Goal: Find specific page/section: Find specific page/section

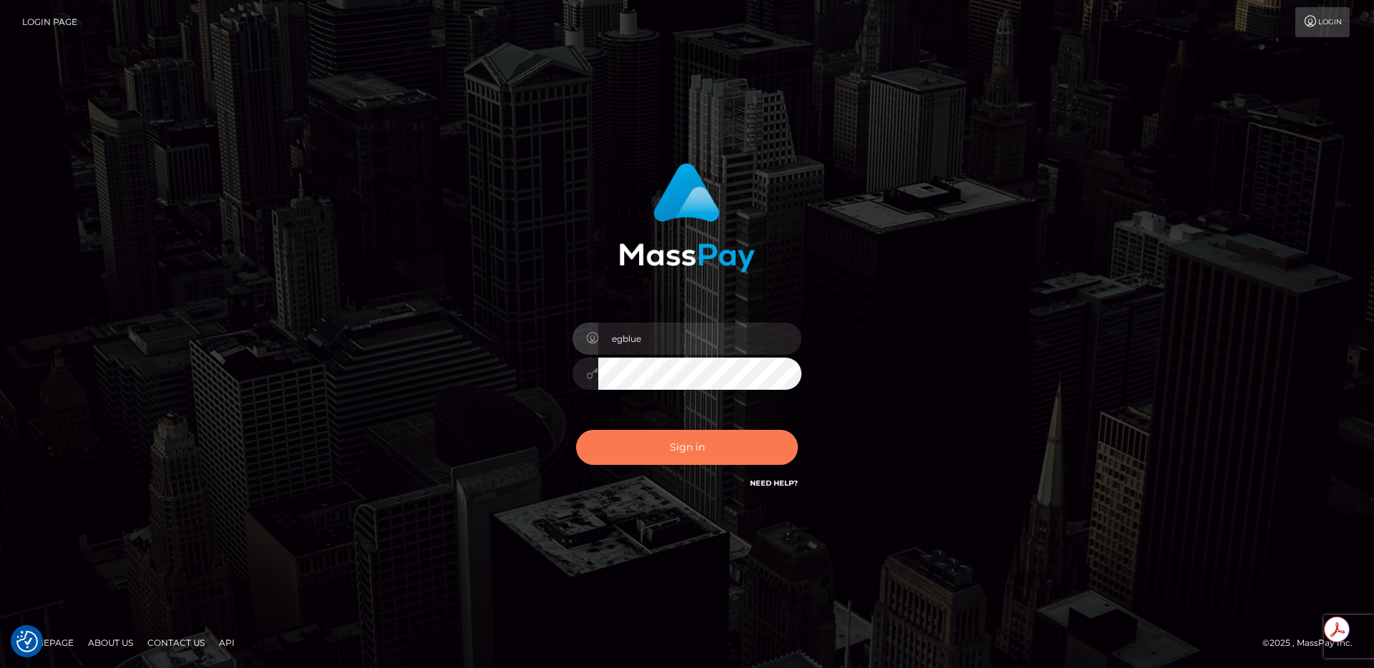
click at [731, 456] on button "Sign in" at bounding box center [687, 447] width 222 height 35
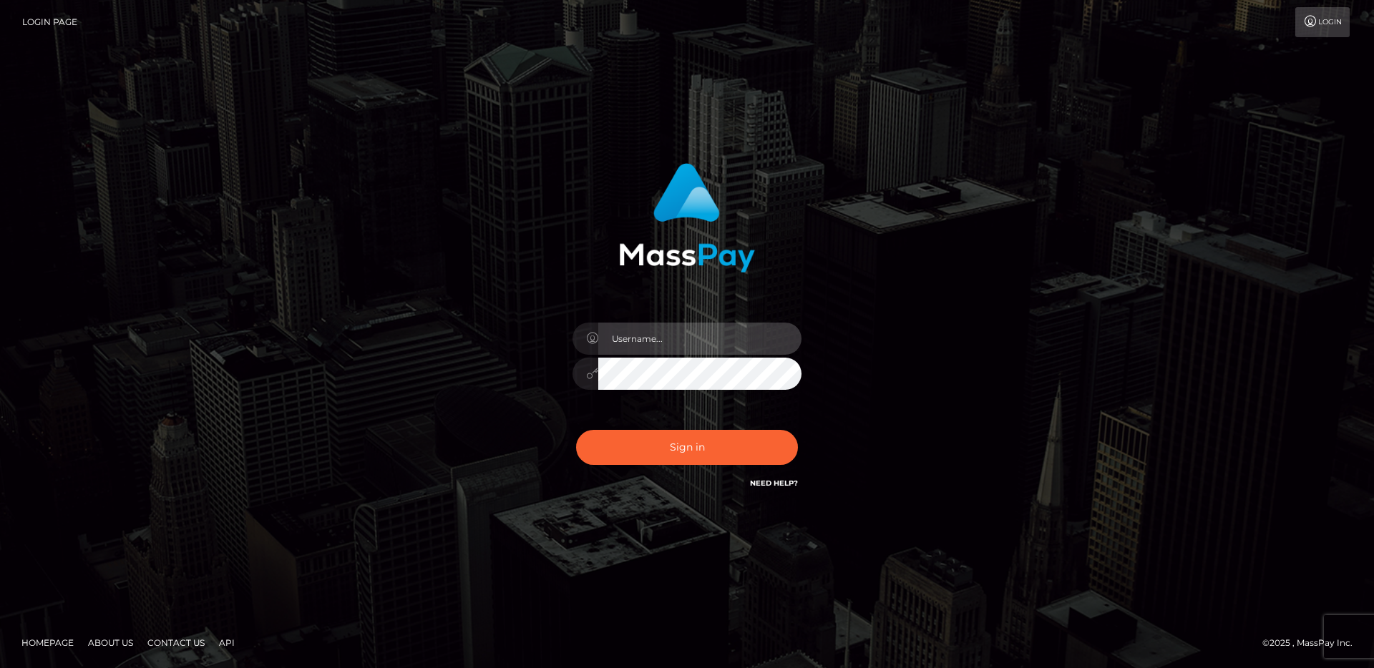
type input "egblue"
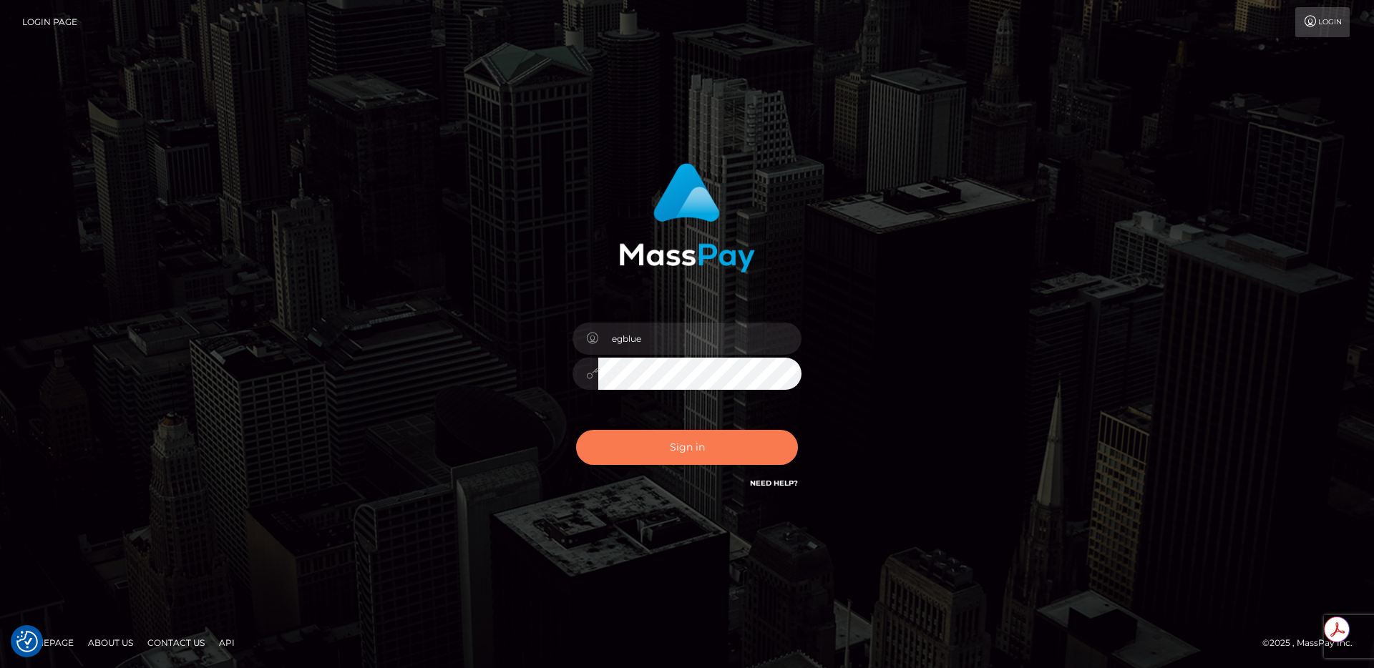
click at [731, 456] on button "Sign in" at bounding box center [687, 447] width 222 height 35
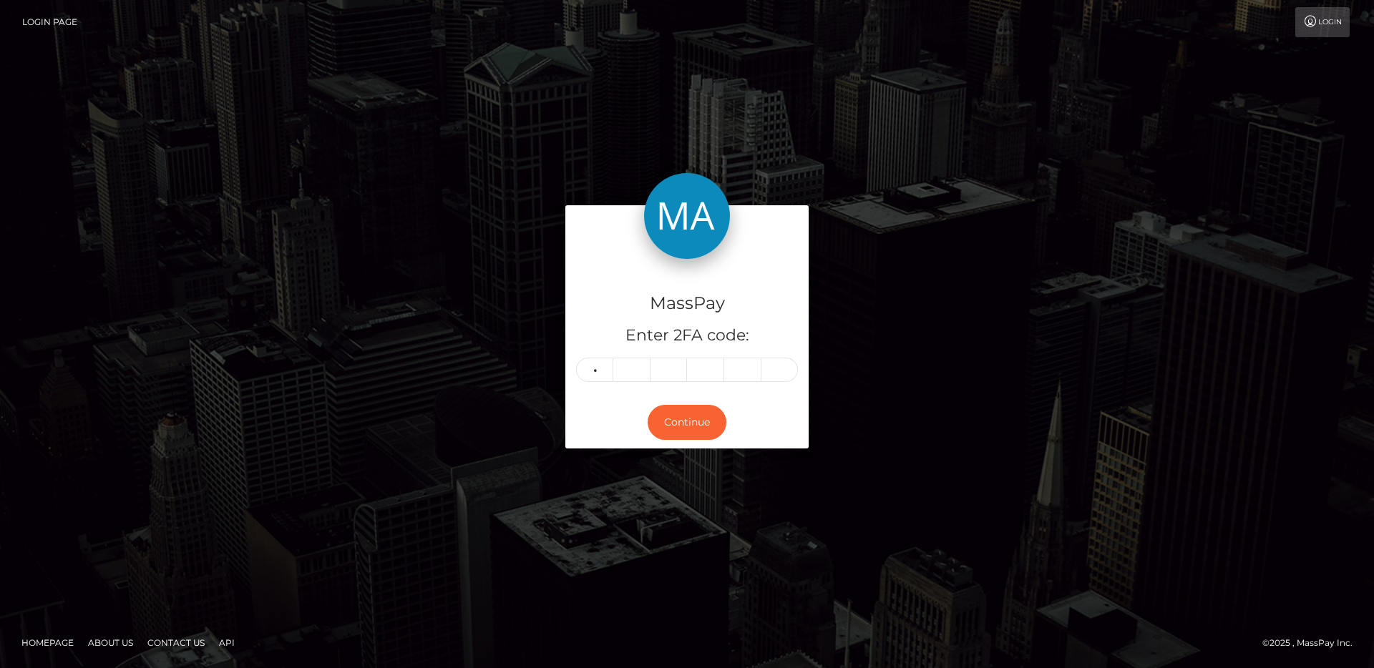
type input "8"
type input "9"
type input "0"
type input "8"
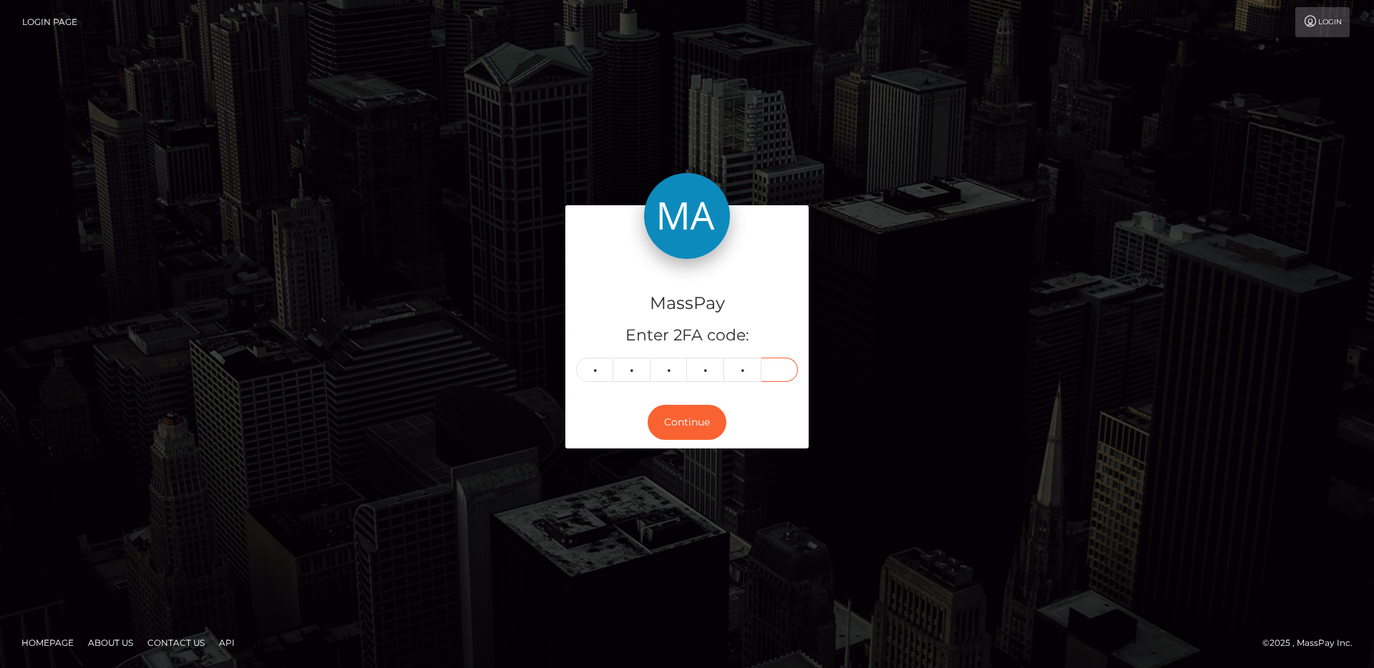
type input "0"
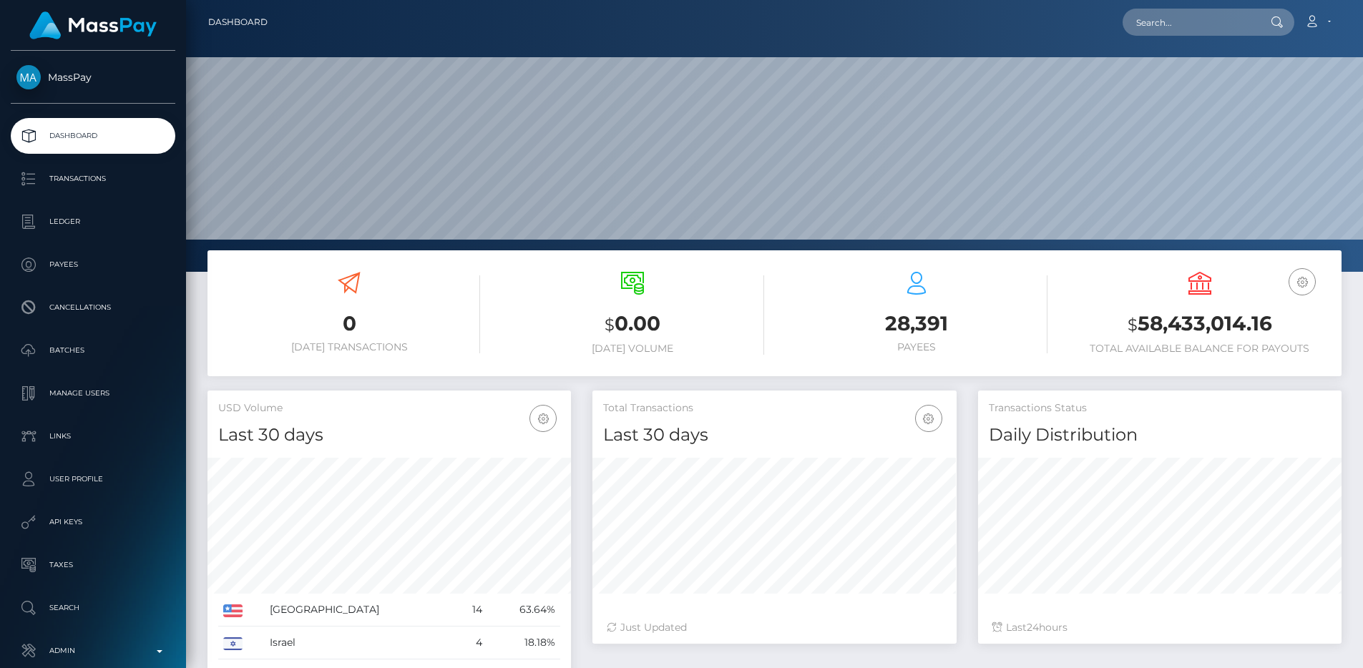
scroll to position [254, 364]
click at [577, 326] on h3 "$ 0.00" at bounding box center [633, 324] width 262 height 29
click at [86, 643] on p "Admin" at bounding box center [92, 650] width 153 height 21
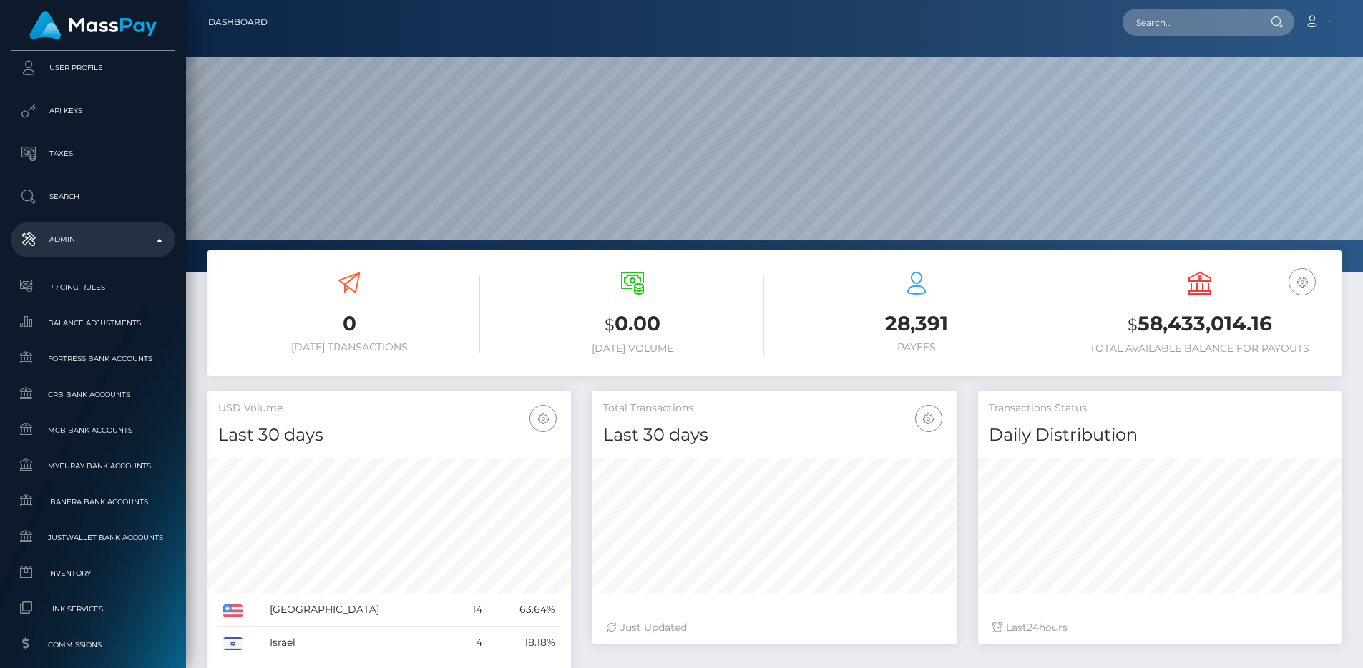
scroll to position [732, 0]
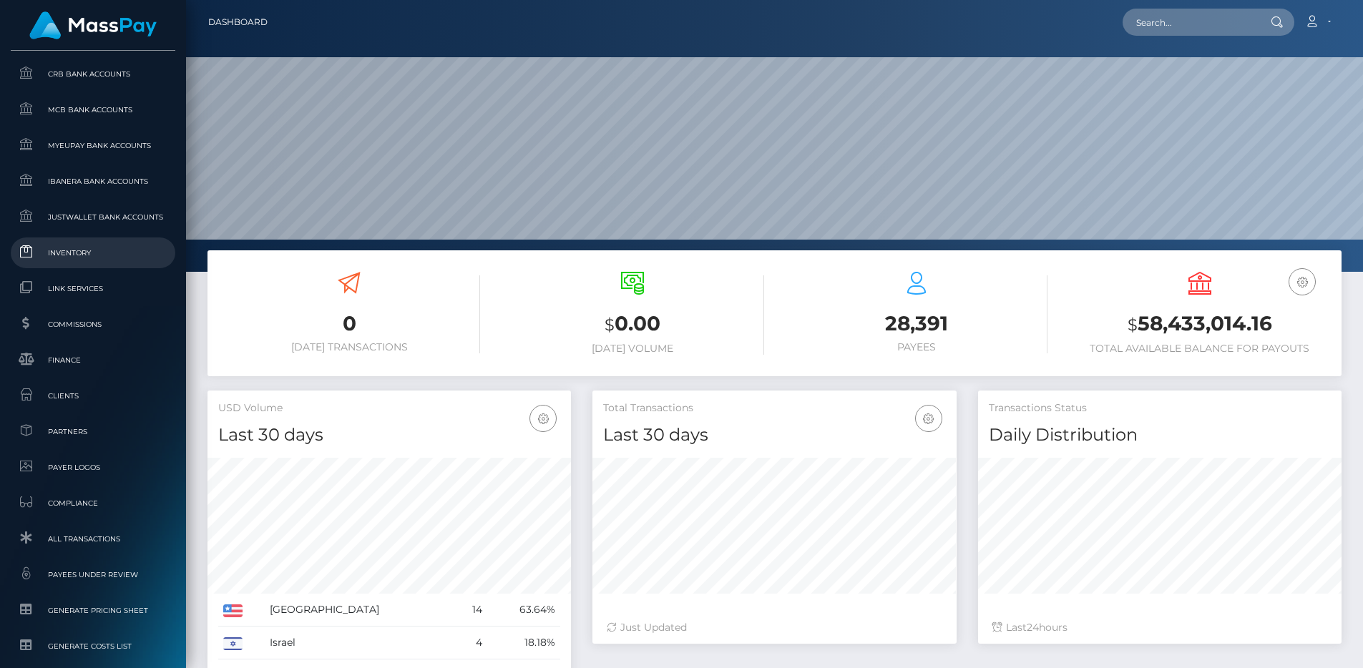
click at [73, 249] on span "Inventory" at bounding box center [92, 253] width 153 height 16
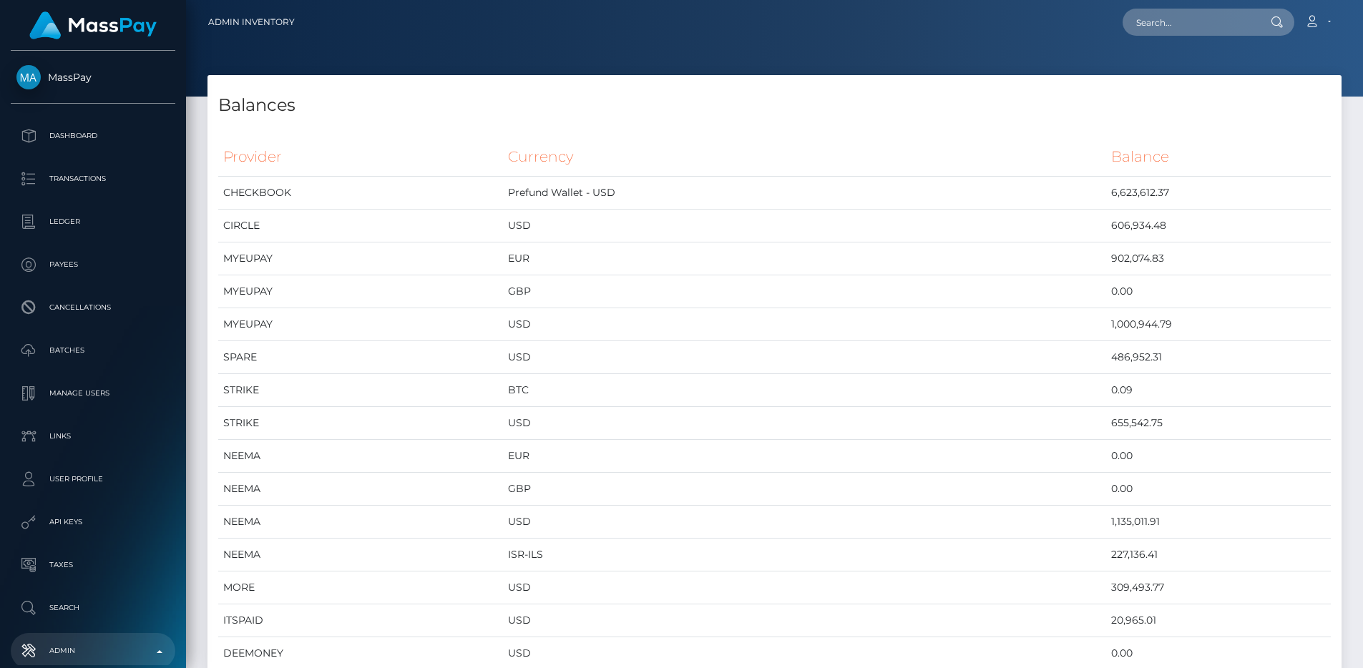
scroll to position [7543, 1134]
click at [503, 142] on th "Provider" at bounding box center [360, 156] width 285 height 39
click at [223, 252] on td "MYEUPAY" at bounding box center [360, 259] width 285 height 33
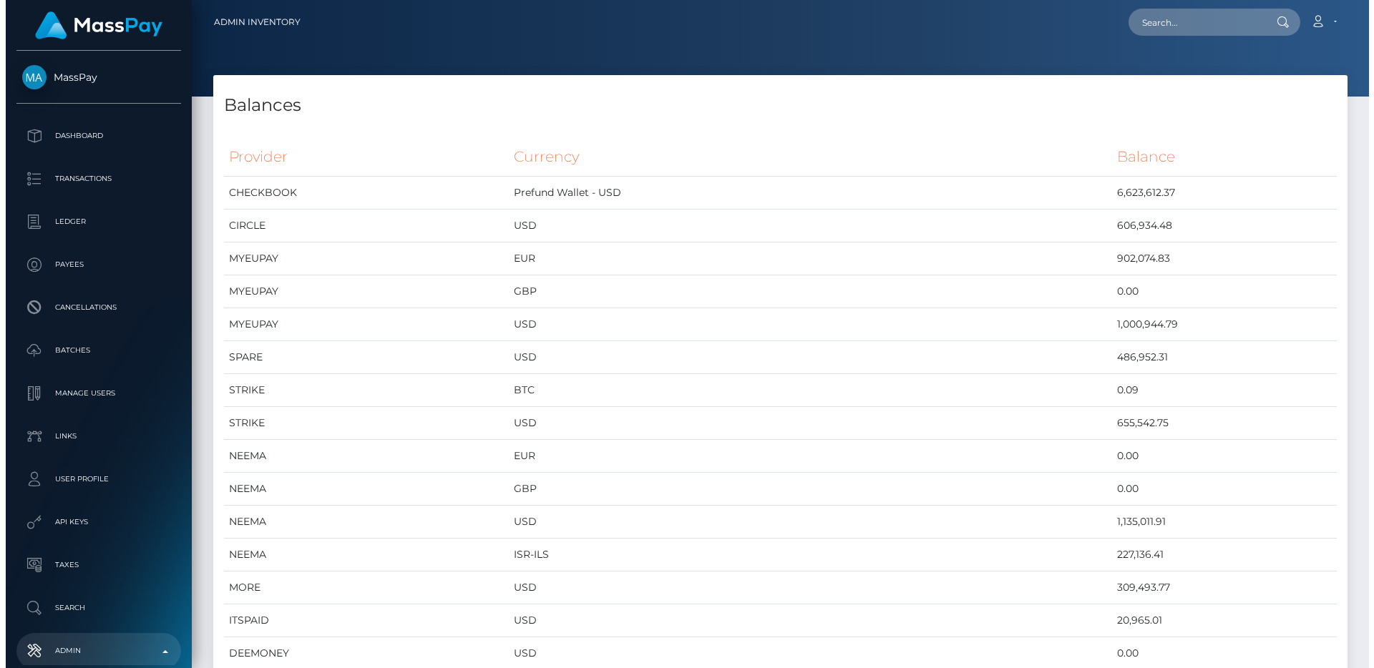
scroll to position [7543, 1145]
